Goal: Navigation & Orientation: Find specific page/section

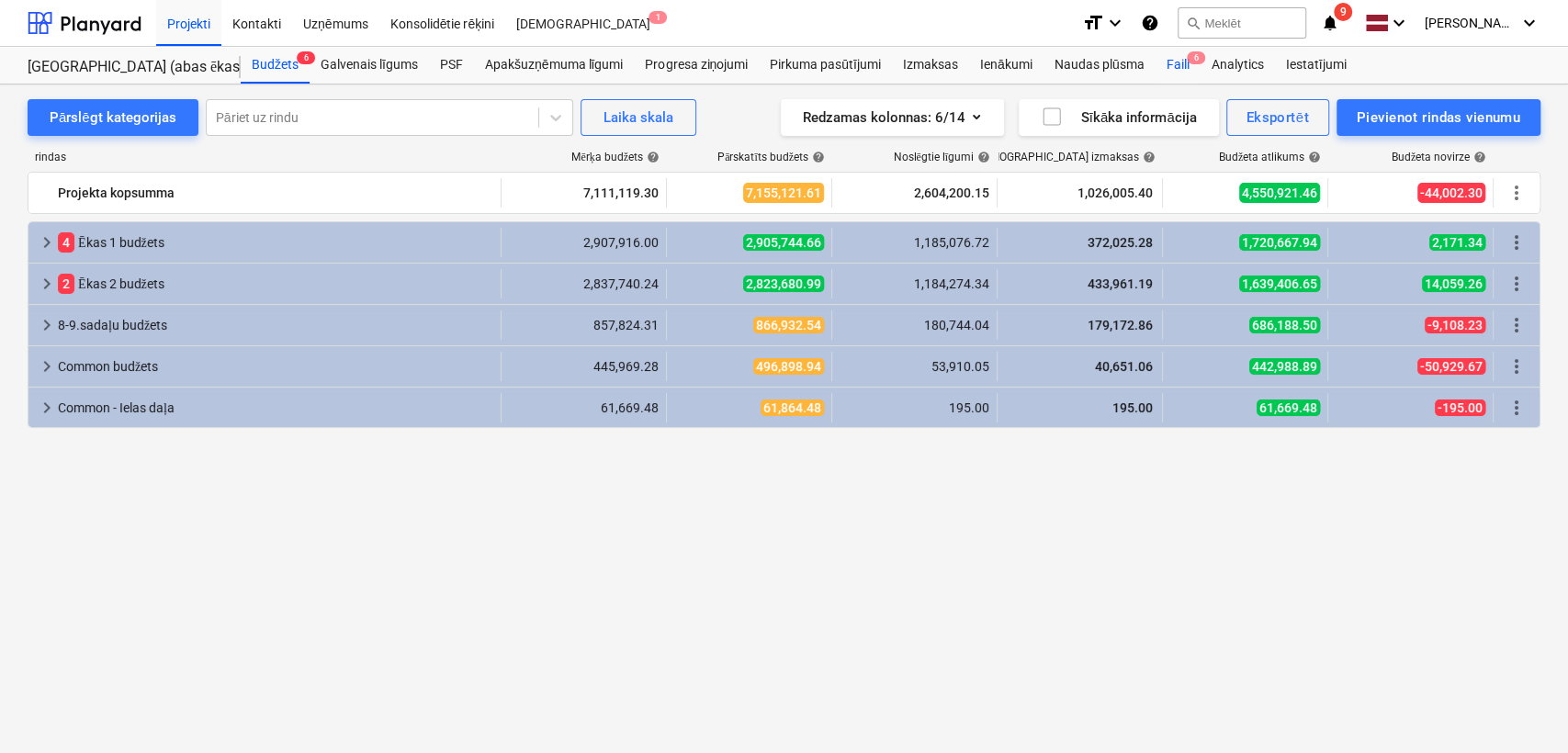
click at [1170, 60] on div "Faili 6" at bounding box center [1177, 66] width 45 height 37
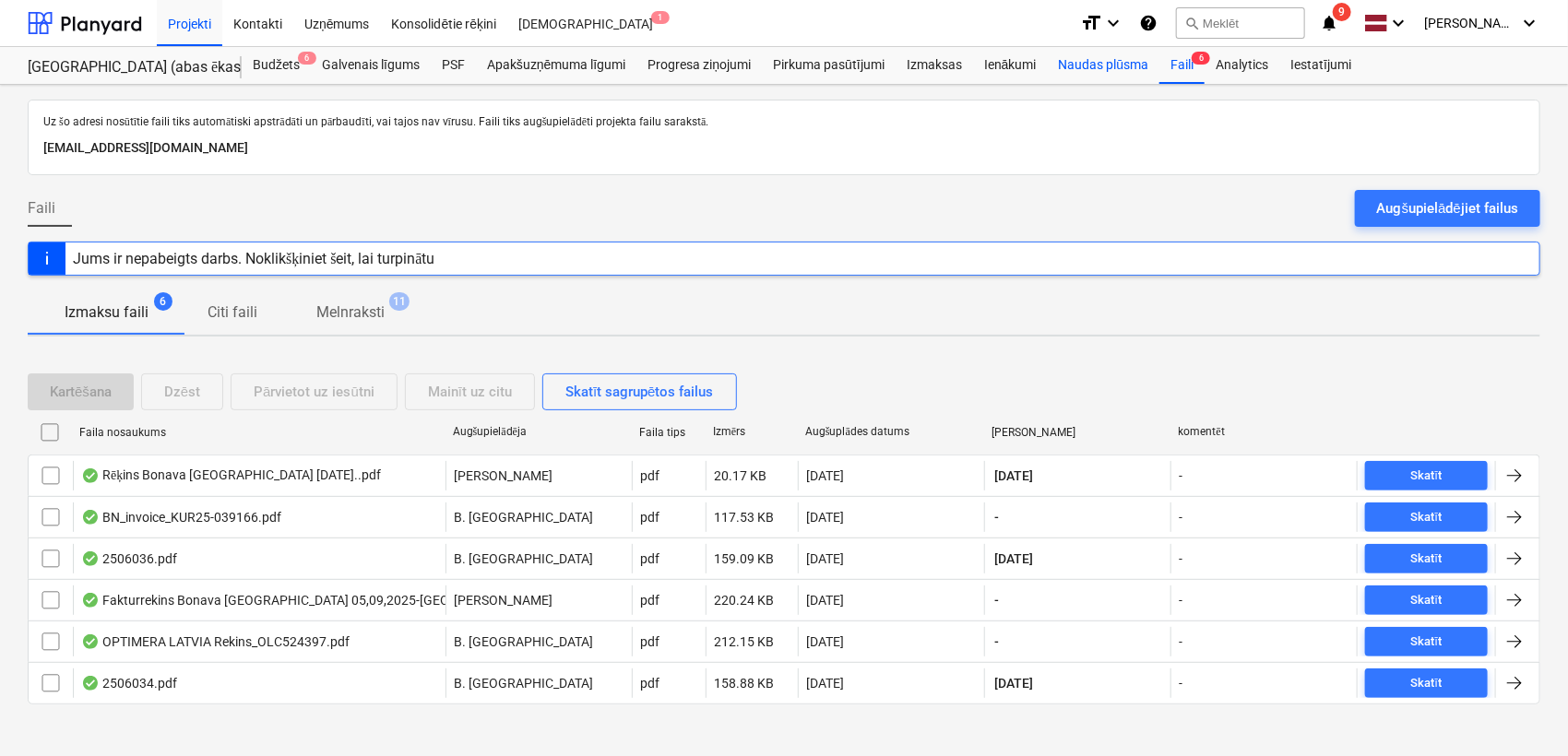
click at [1097, 68] on div "Naudas plūsma" at bounding box center [1104, 66] width 112 height 37
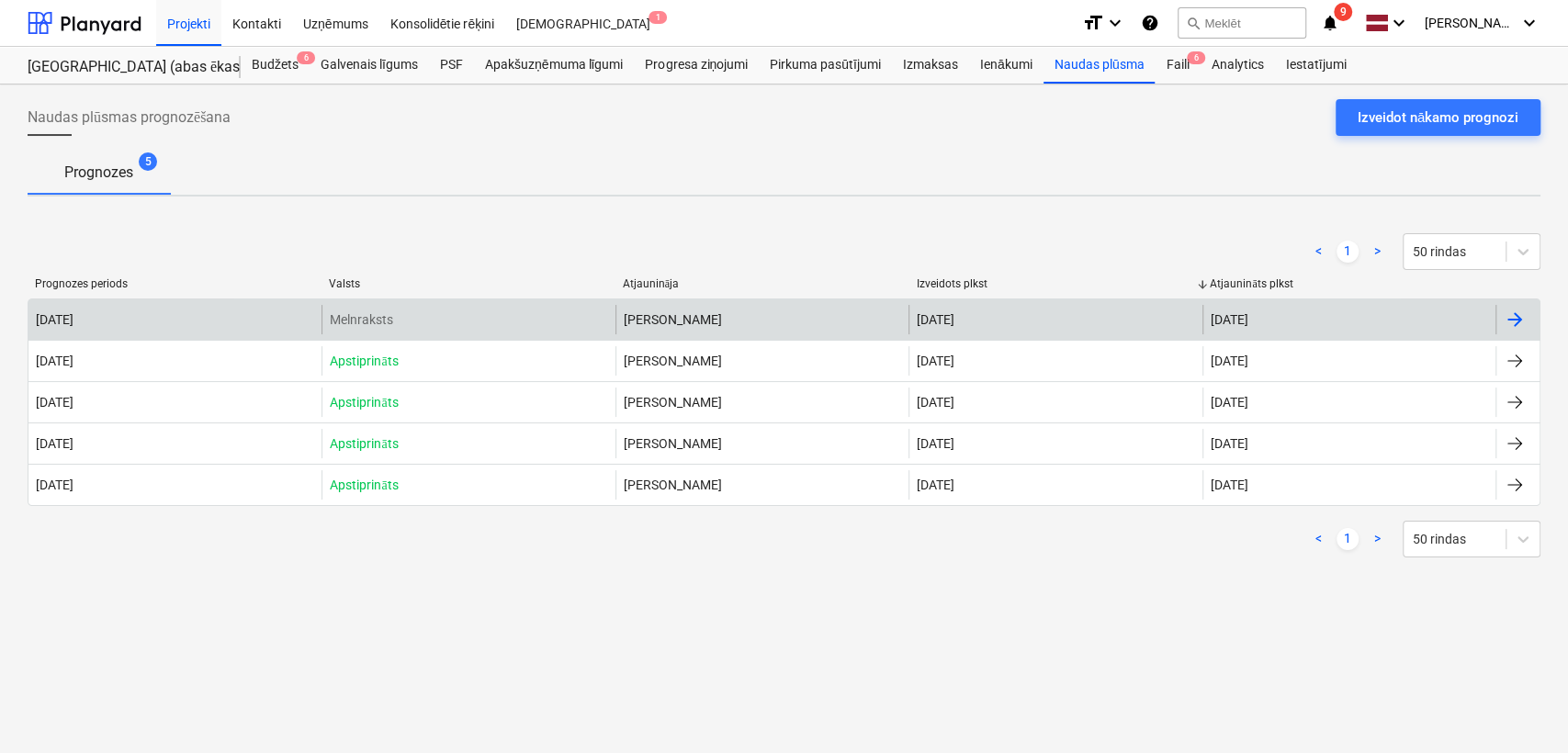
click at [1520, 320] on div at bounding box center [1515, 319] width 23 height 23
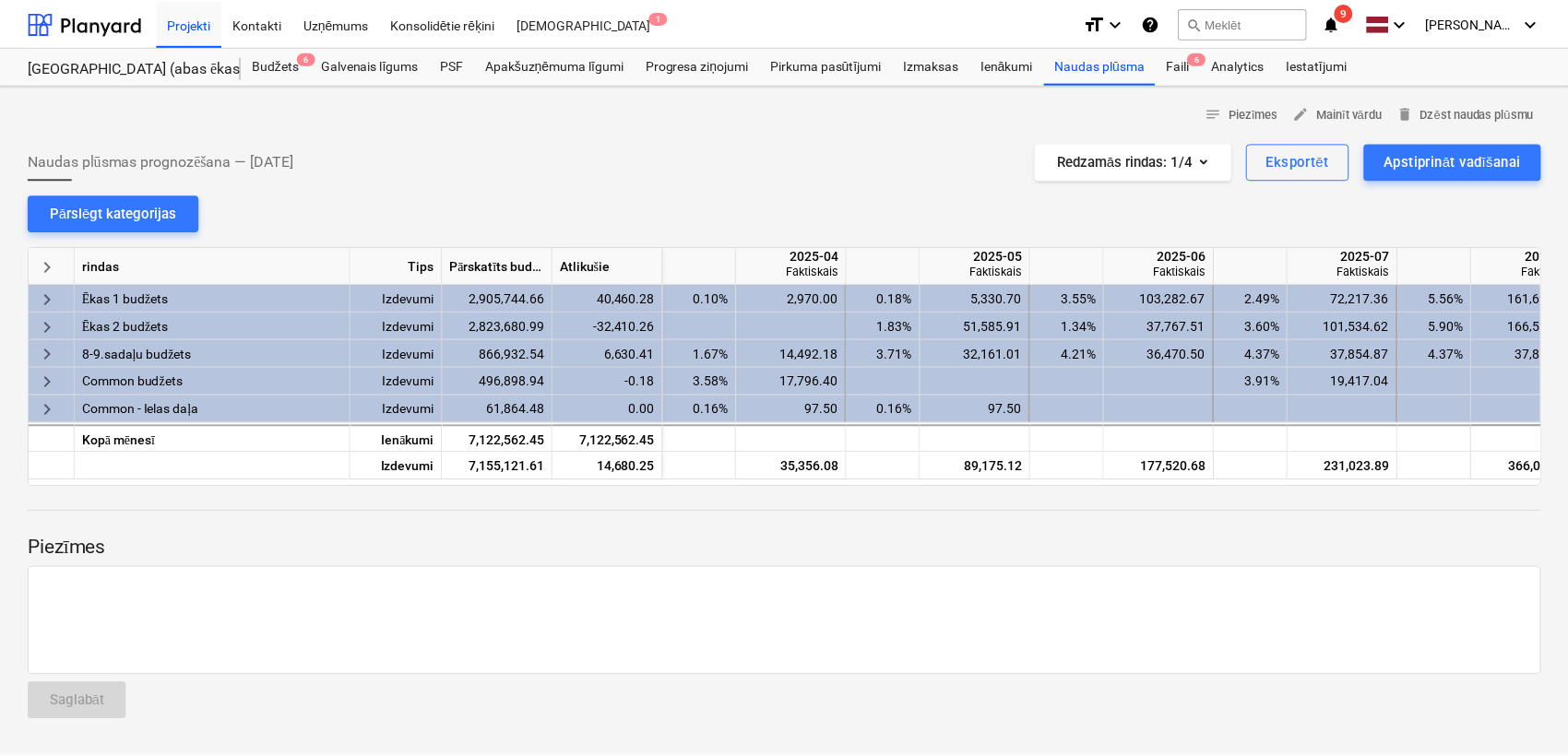
scroll to position [0, 922]
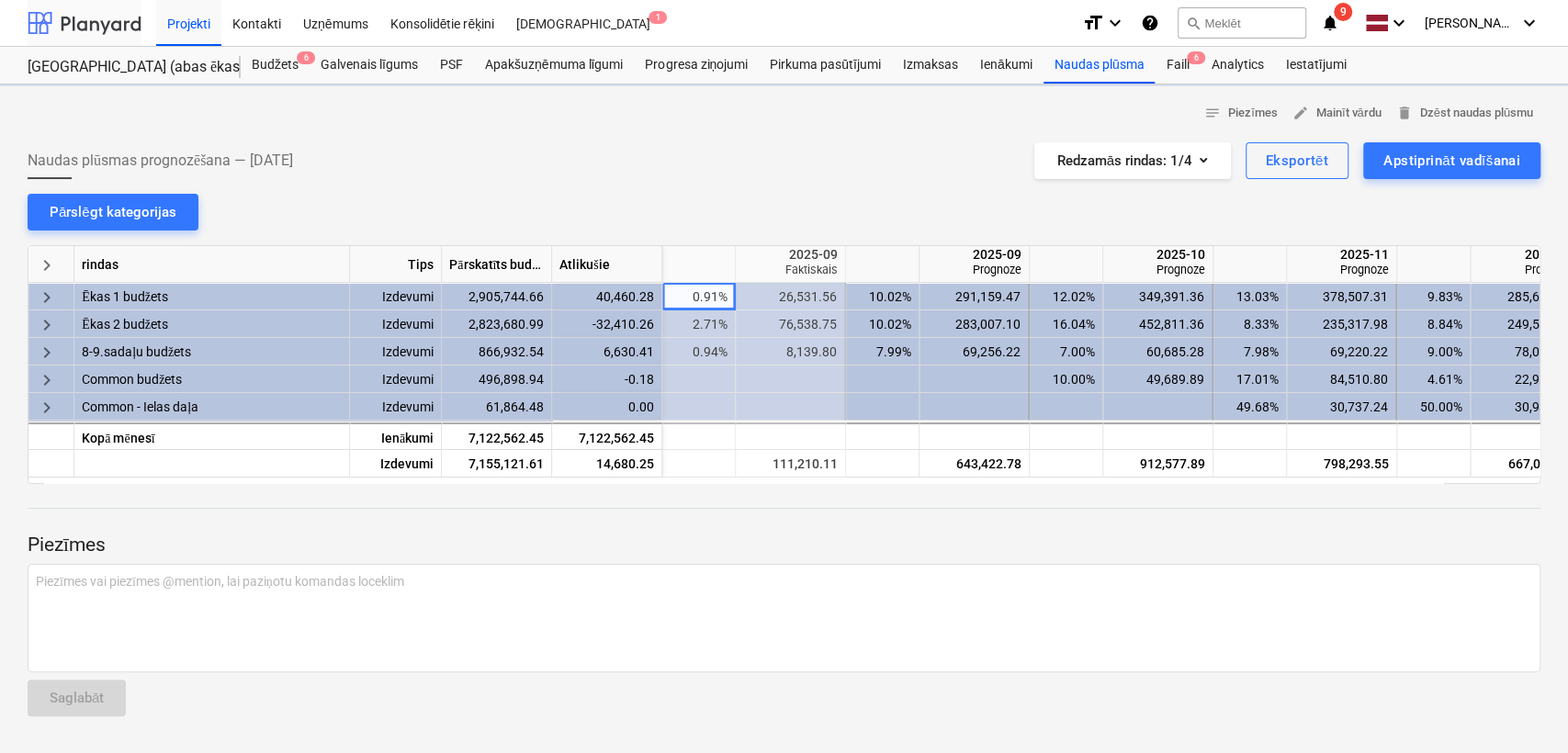
drag, startPoint x: 73, startPoint y: 9, endPoint x: 97, endPoint y: 13, distance: 24.3
click at [73, 9] on div at bounding box center [84, 23] width 114 height 46
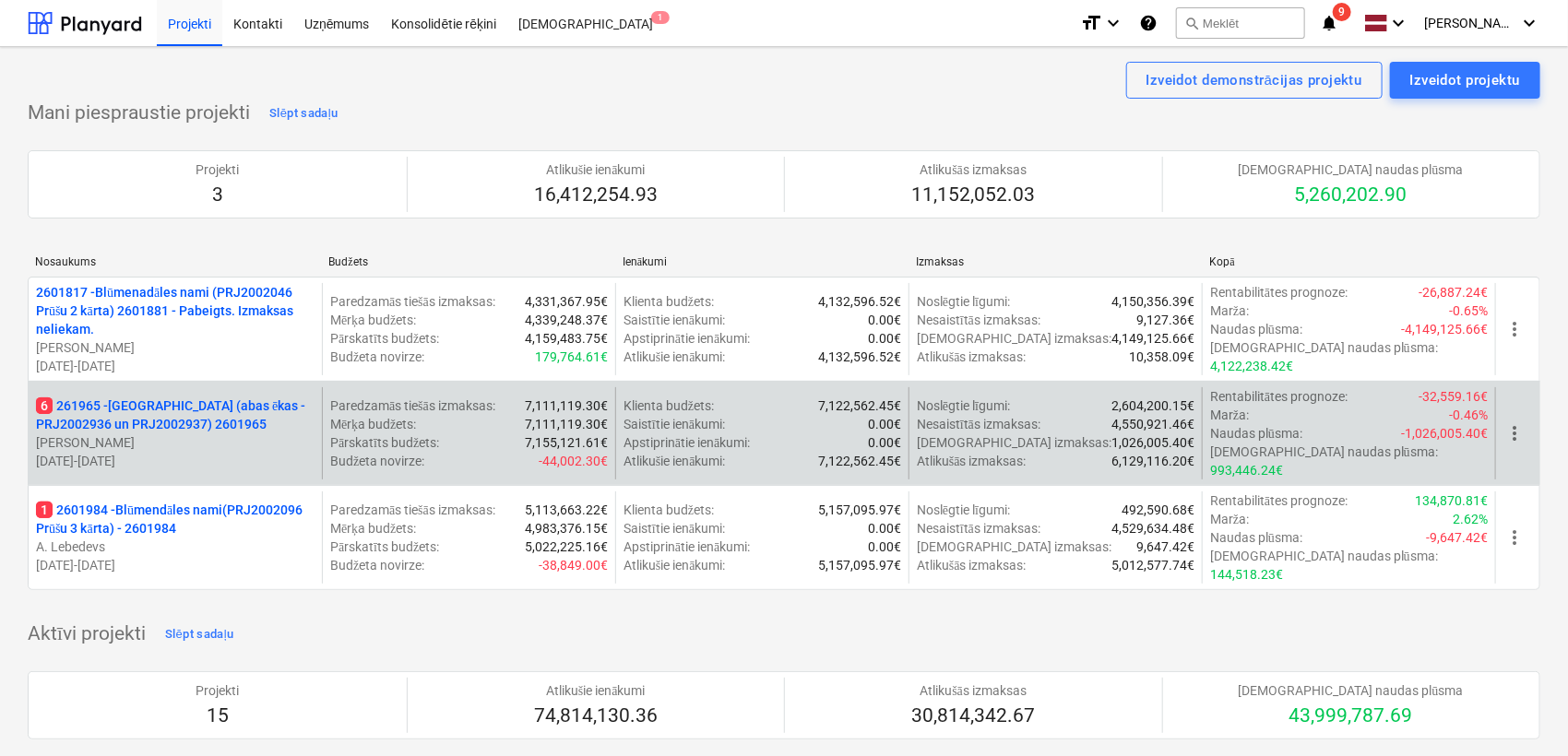
click at [186, 396] on p "6 261965 - [GEOGRAPHIC_DATA] (abas ēkas - PRJ2002936 un PRJ2002937) 2601965" at bounding box center [175, 415] width 278 height 37
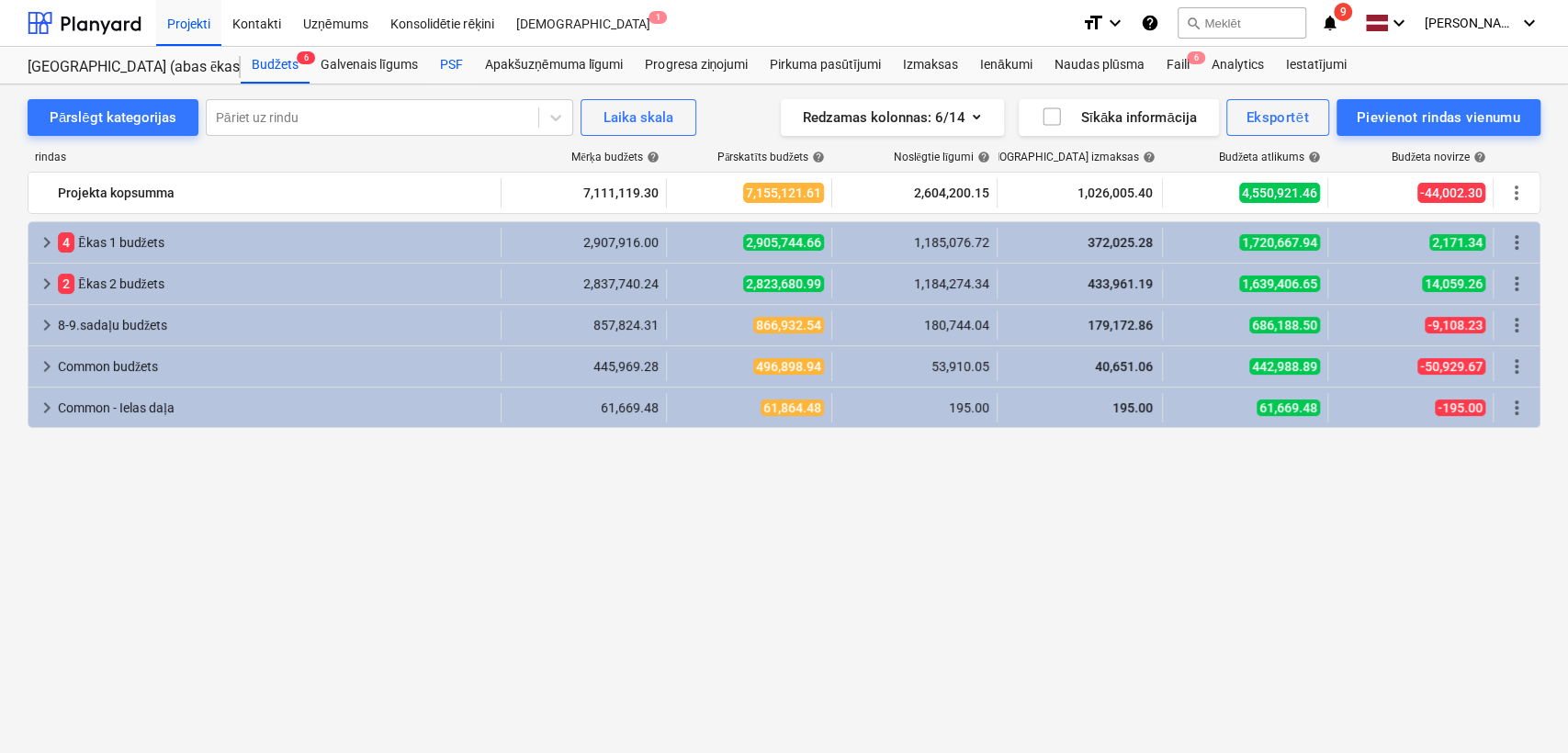
click at [449, 66] on div "PSF" at bounding box center [451, 66] width 45 height 37
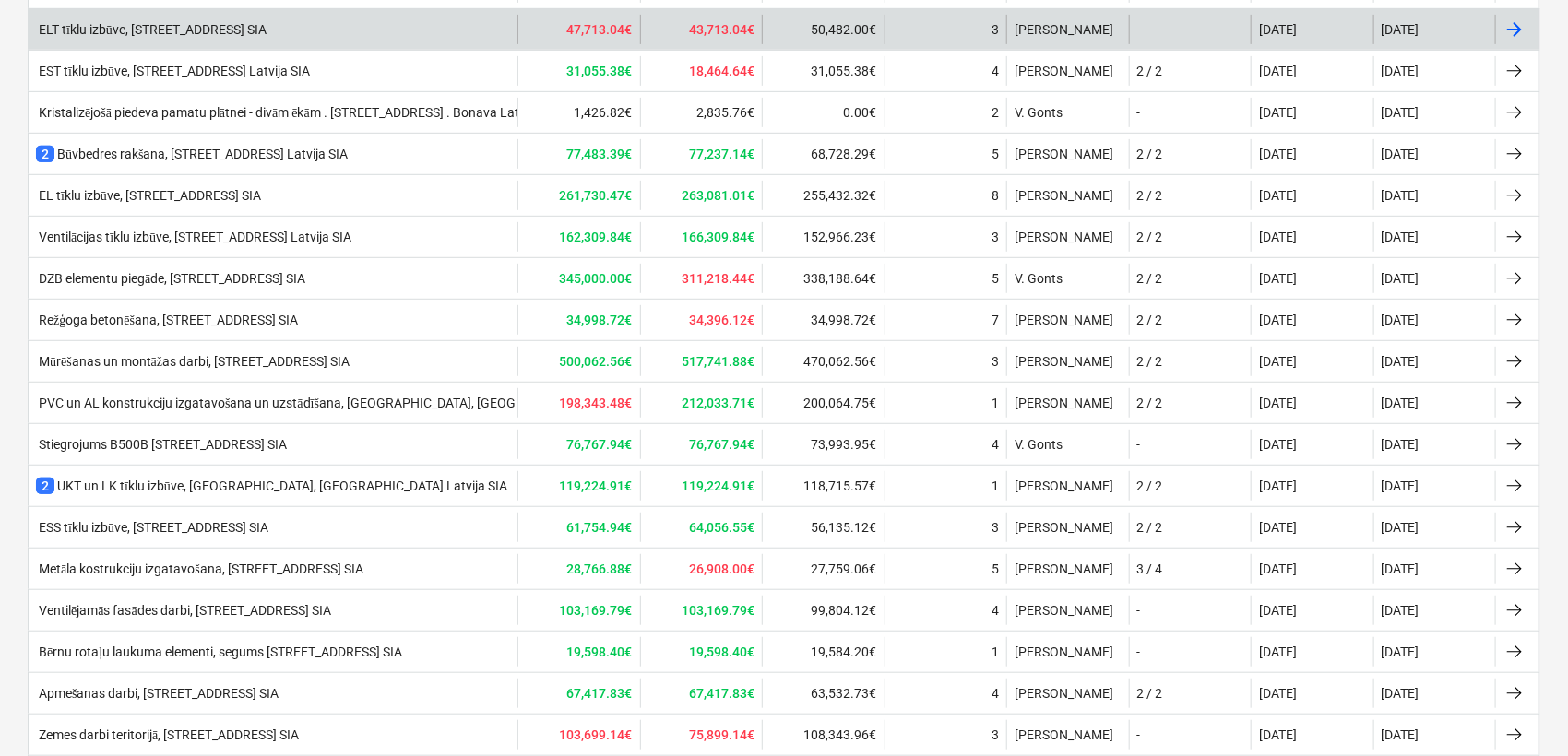
scroll to position [271, 0]
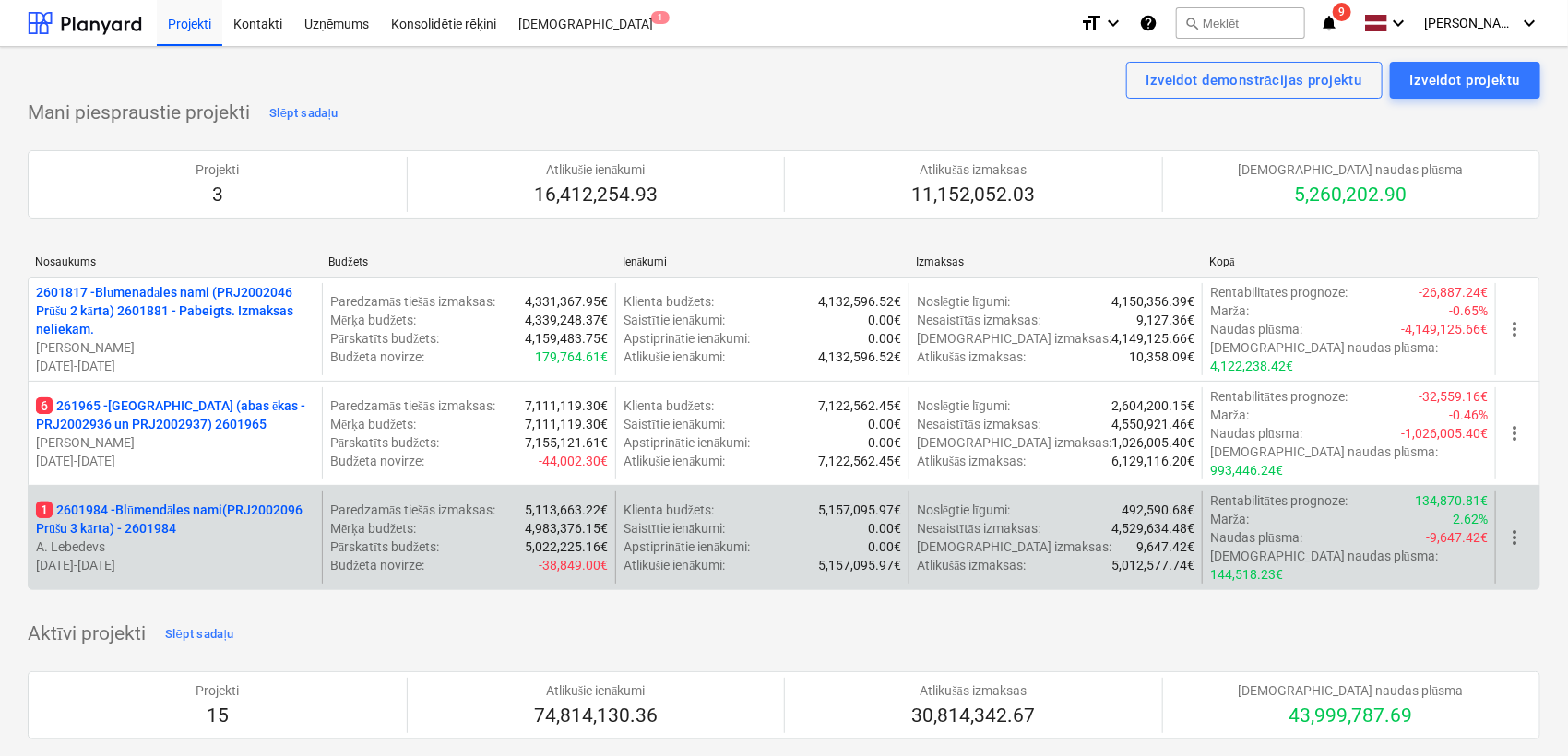
click at [172, 500] on p "1 2601984 - Blūmendāles nami(PRJ2002096 Prūšu 3 kārta) - 2601984" at bounding box center [175, 519] width 278 height 37
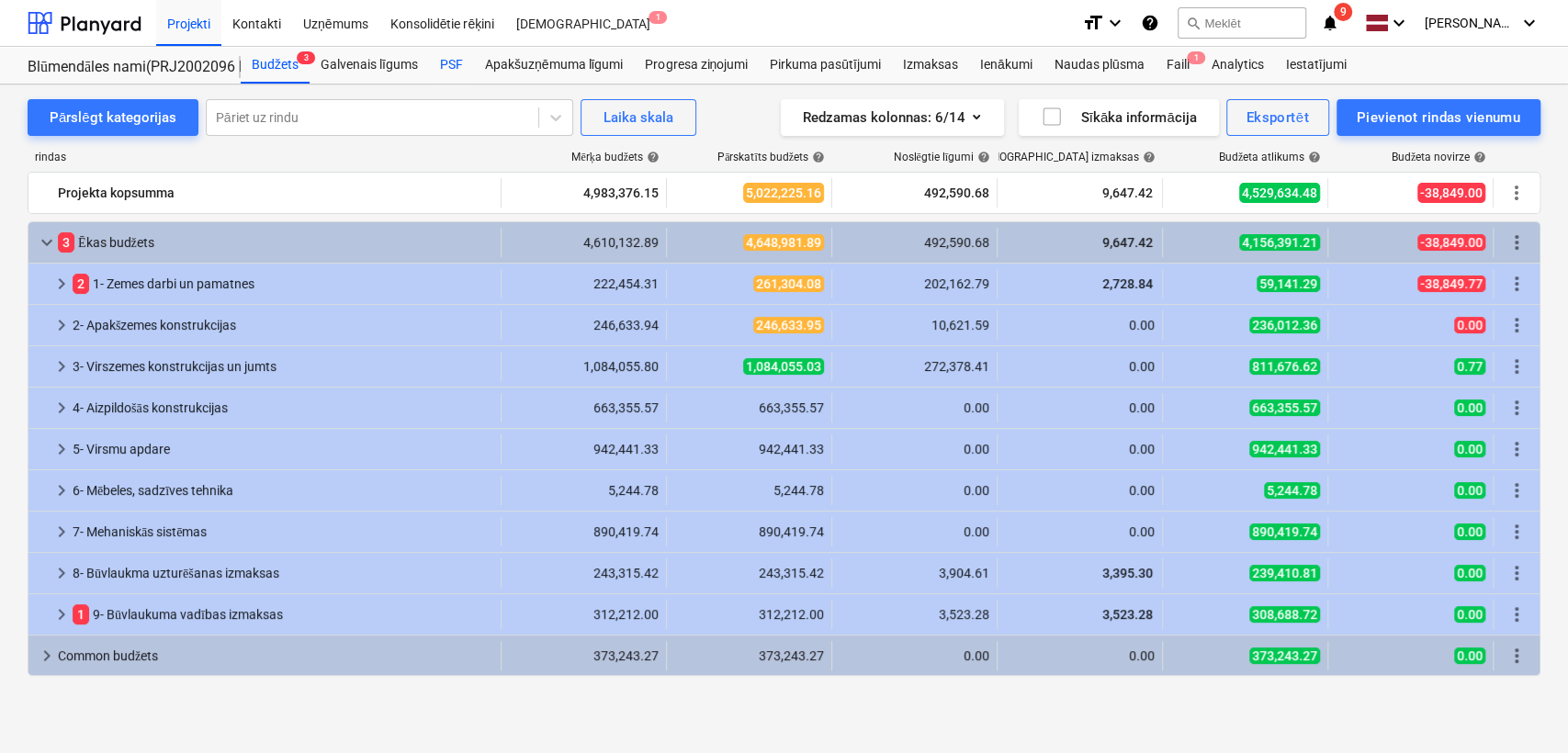
click at [431, 64] on div "PSF" at bounding box center [451, 66] width 45 height 37
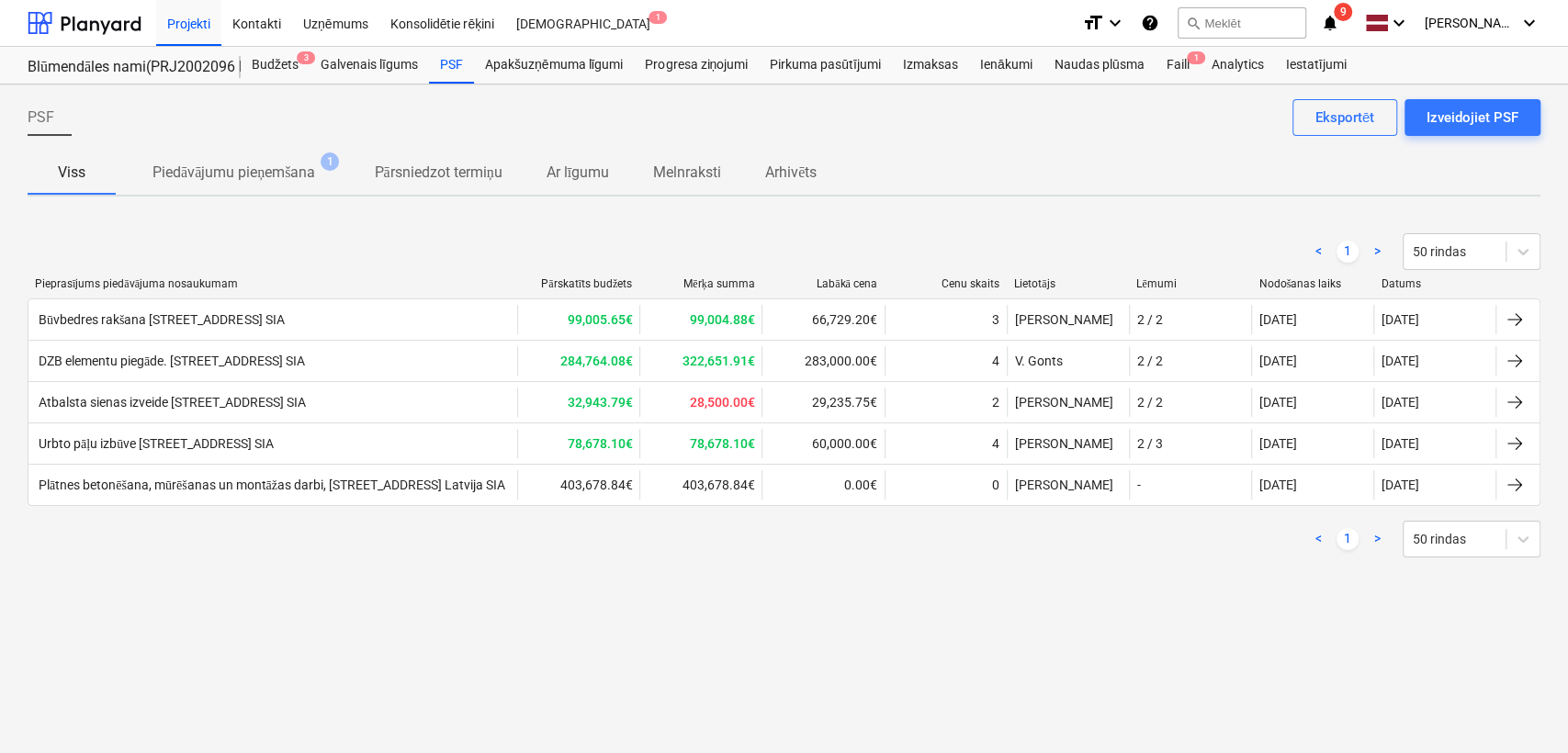
click at [199, 311] on div "Būvbedres rakšana [STREET_ADDRESS] SIA" at bounding box center [272, 319] width 489 height 29
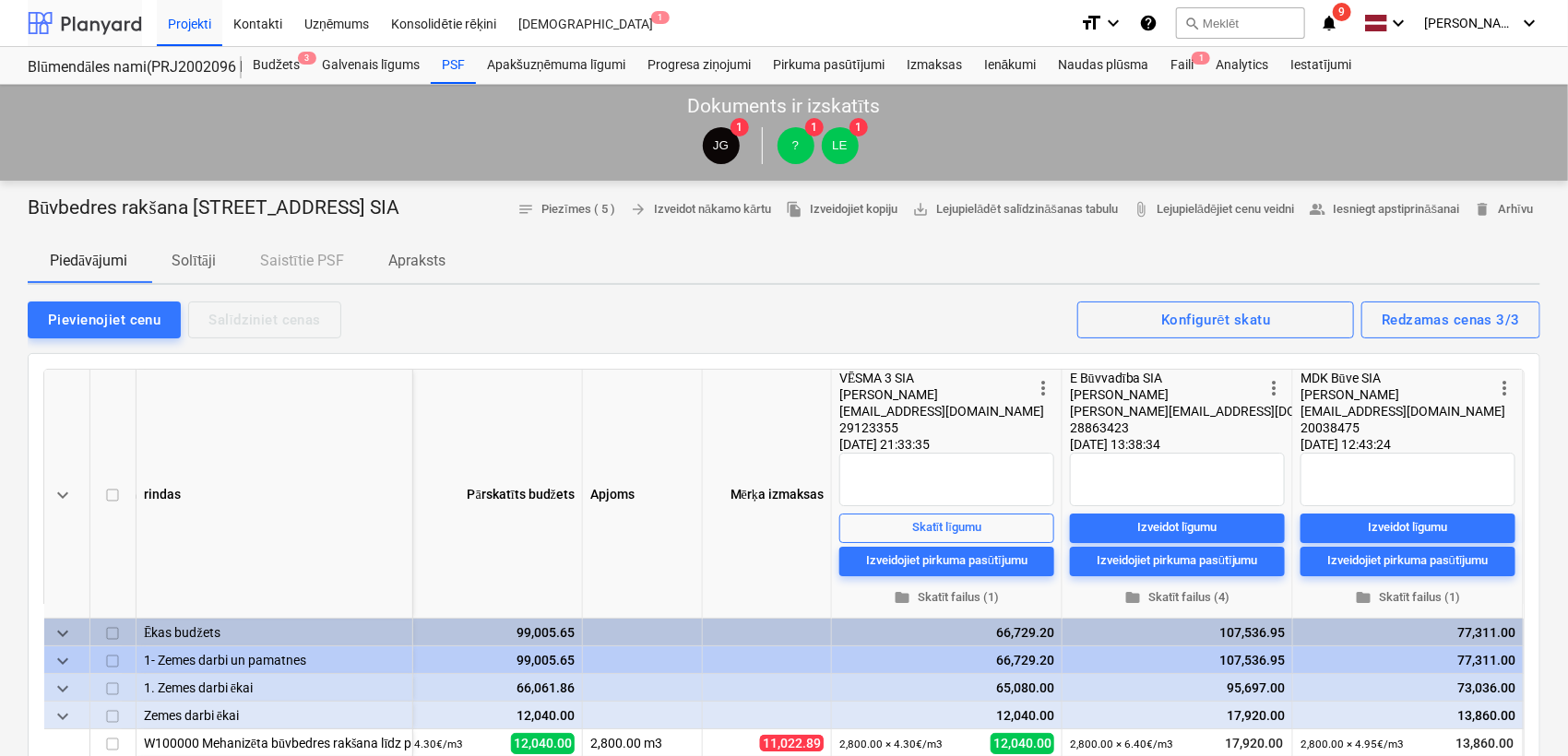
click at [96, 14] on div at bounding box center [85, 23] width 114 height 46
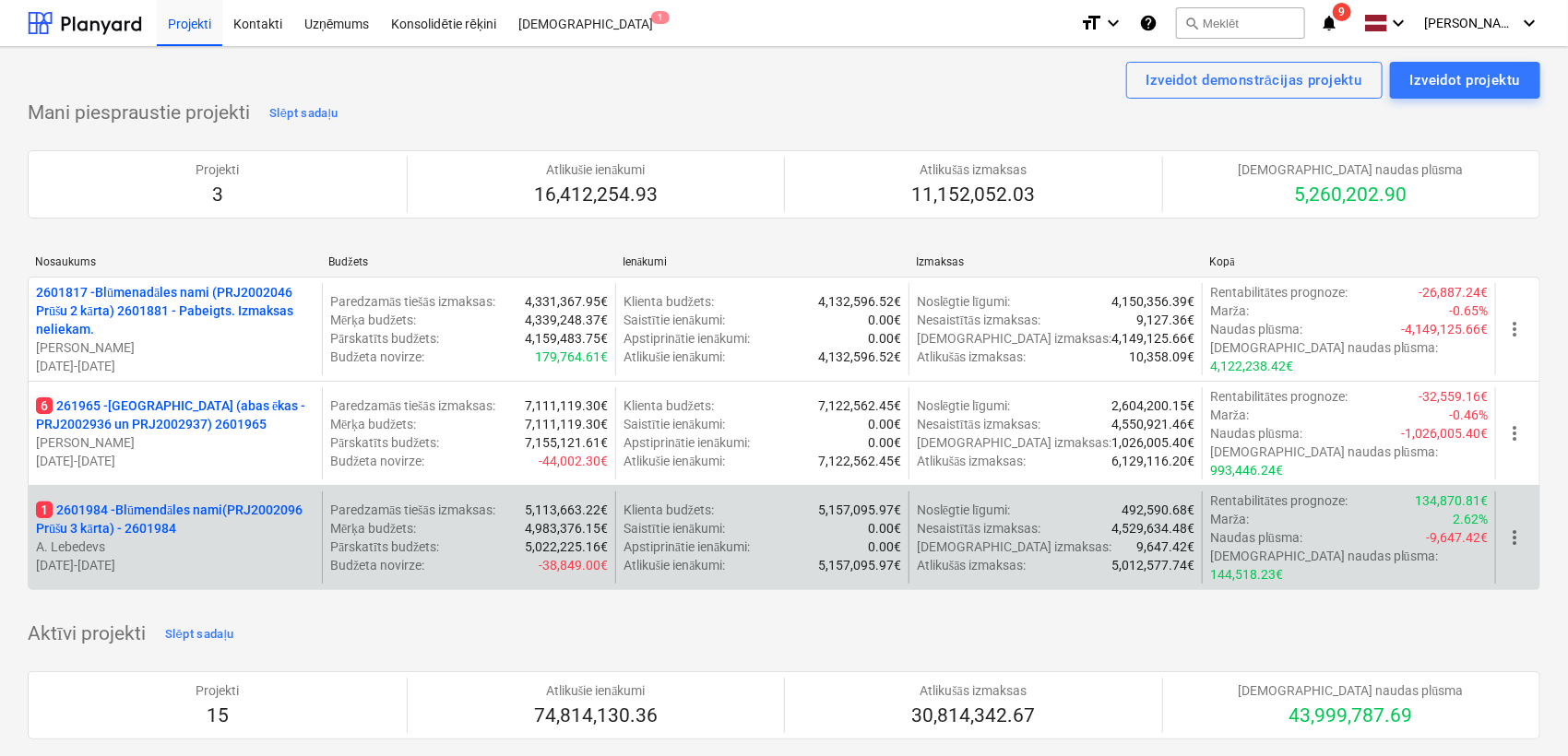
click at [126, 485] on div "1 2601984 - Blūmendāles nami(PRJ2002096 Prūšu 3 kārta) - 2601984 [PERSON_NAME] …" at bounding box center [784, 537] width 1512 height 105
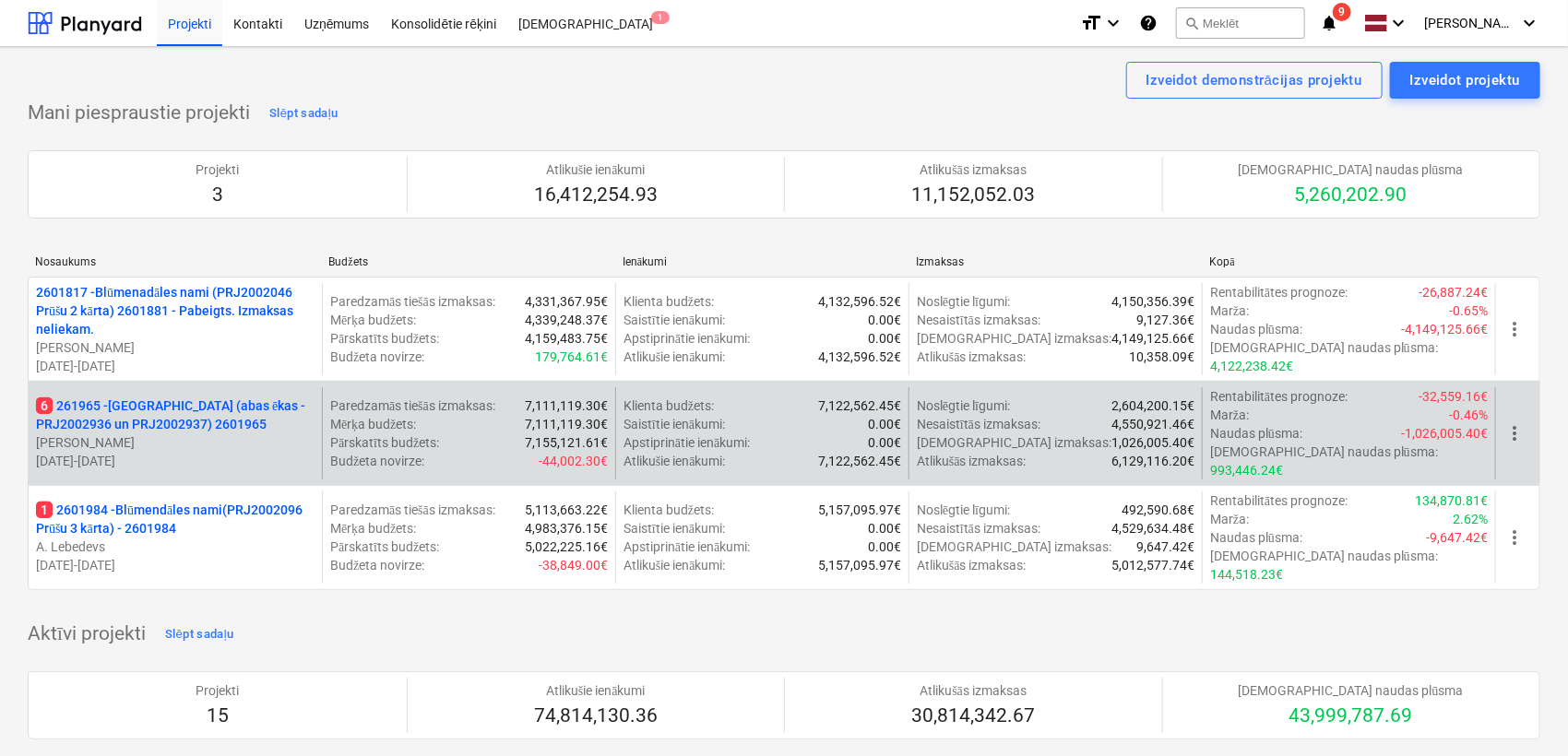
click at [210, 415] on p "6 261965 - [GEOGRAPHIC_DATA] (abas ēkas - PRJ2002936 un PRJ2002937) 2601965" at bounding box center [175, 415] width 278 height 37
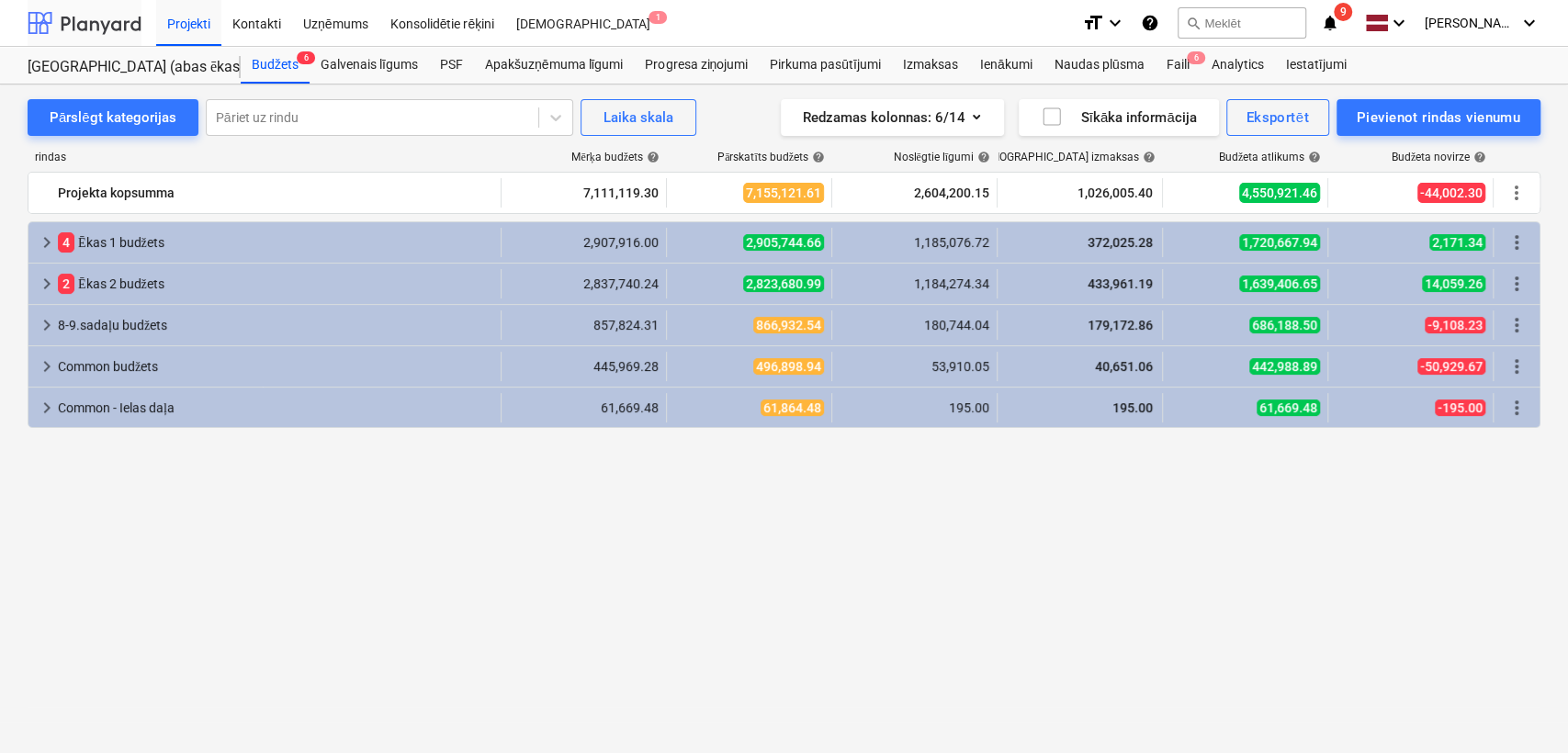
click at [110, 14] on div at bounding box center [84, 23] width 114 height 46
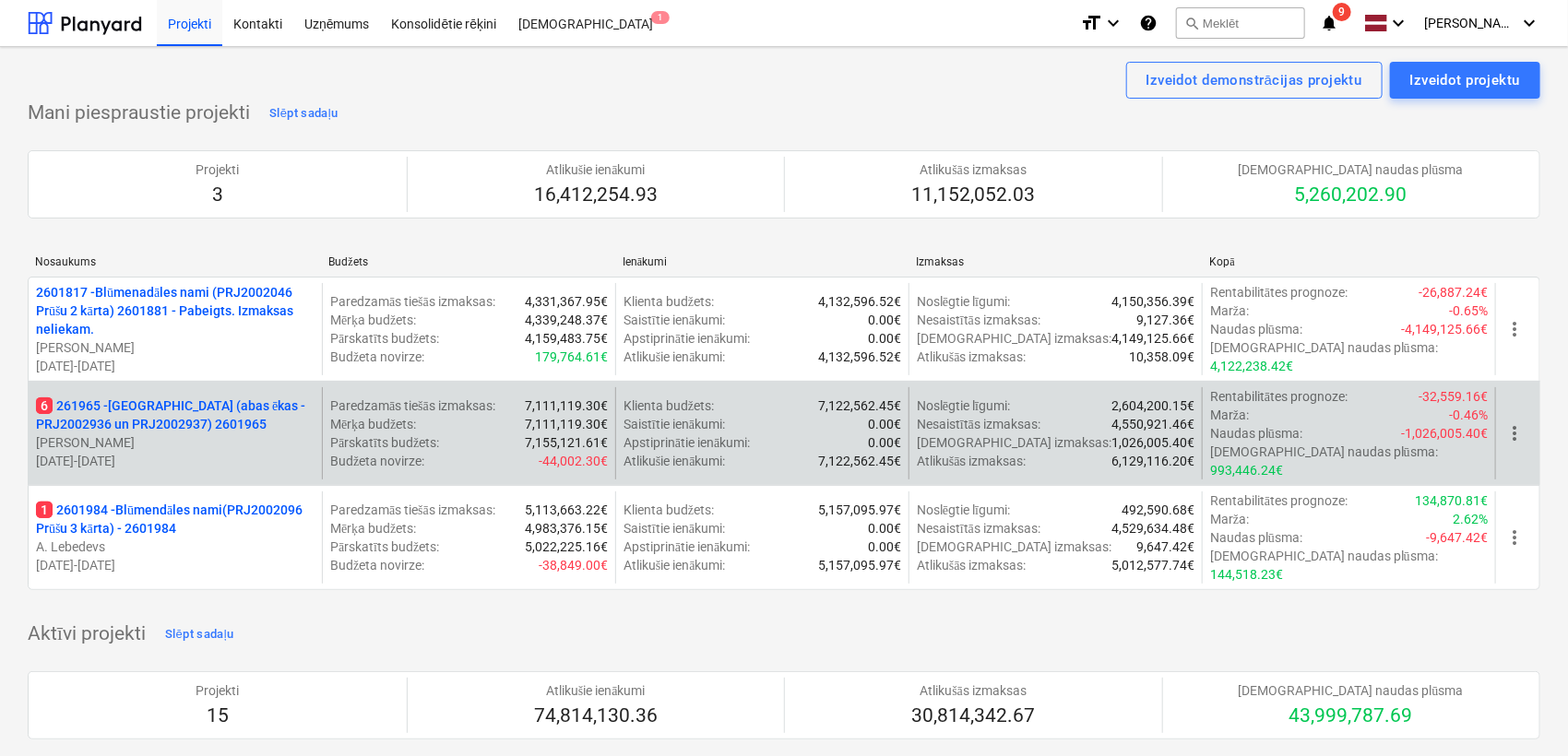
click at [162, 407] on p "6 261965 - [GEOGRAPHIC_DATA] (abas ēkas - PRJ2002936 un PRJ2002937) 2601965" at bounding box center [175, 415] width 278 height 37
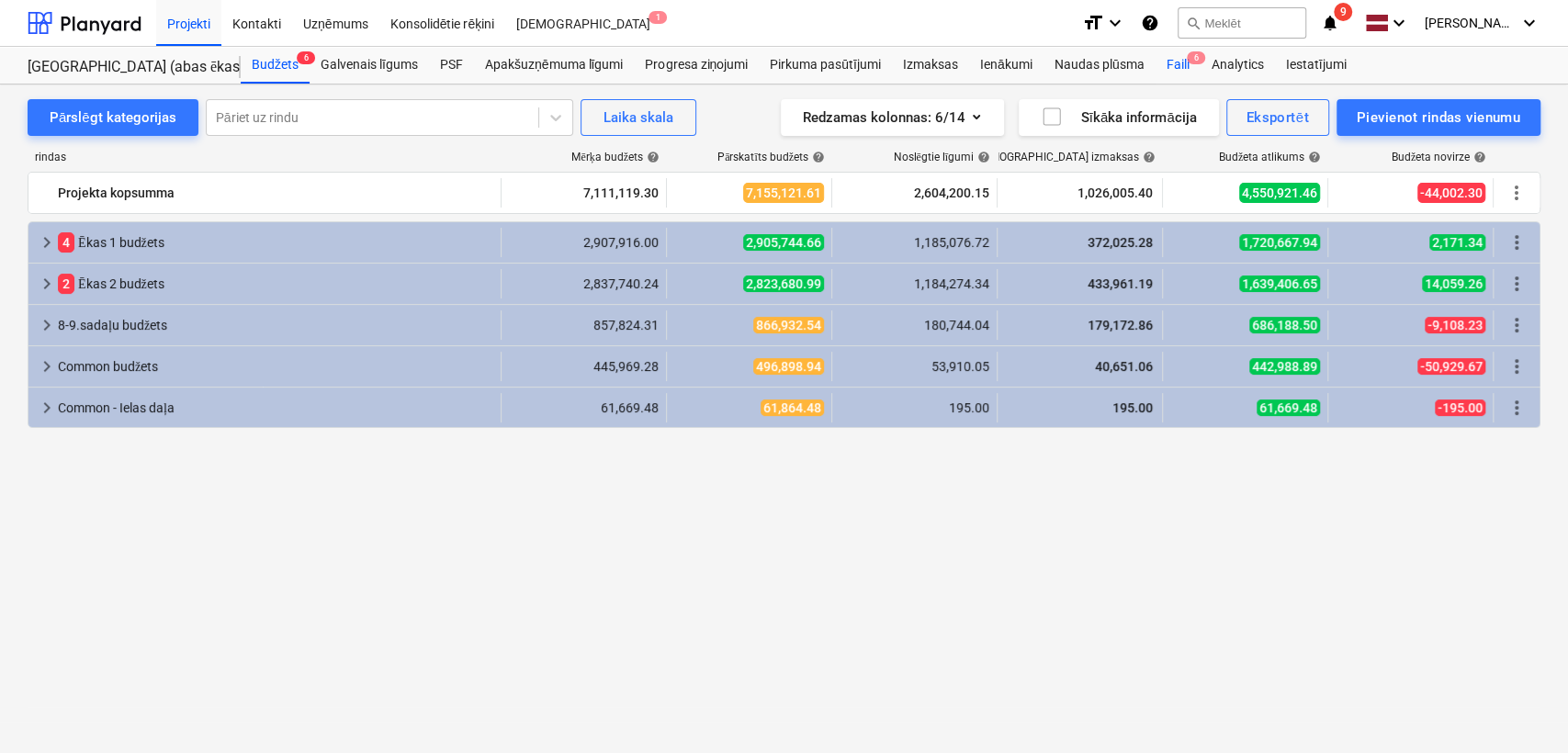
click at [1194, 68] on div "Faili 6" at bounding box center [1177, 66] width 45 height 37
